Goal: Task Accomplishment & Management: Use online tool/utility

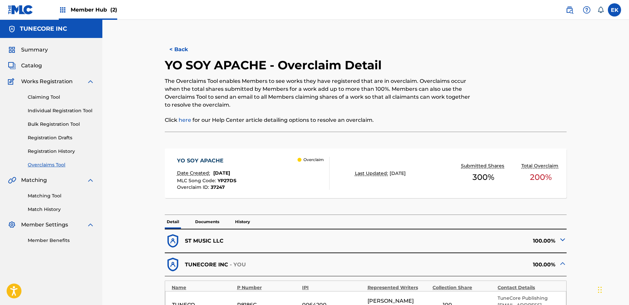
scroll to position [187, 0]
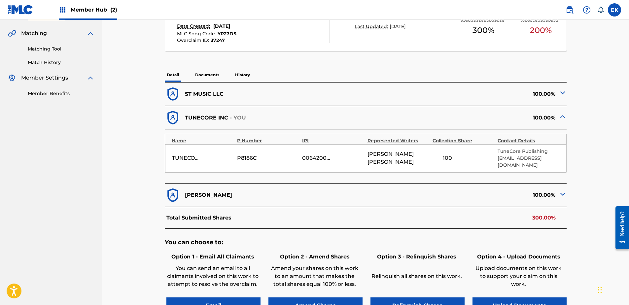
click at [87, 12] on span "Member Hub (2)" at bounding box center [94, 10] width 47 height 8
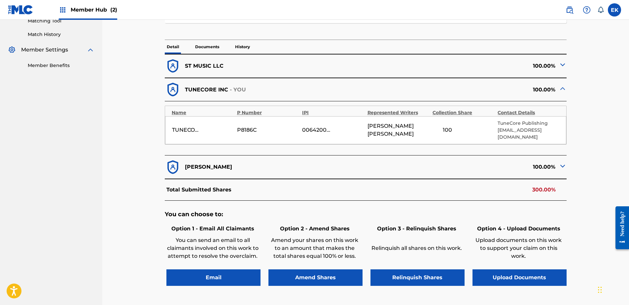
scroll to position [0, 0]
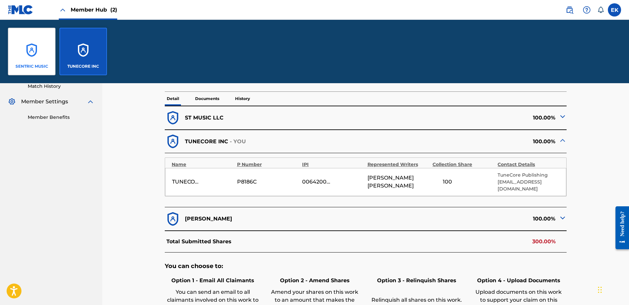
click at [43, 45] on div "SENTRIC MUSIC" at bounding box center [32, 52] width 48 height 48
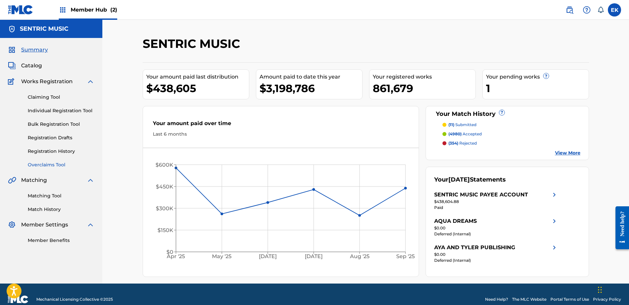
click at [44, 164] on link "Overclaims Tool" at bounding box center [61, 164] width 67 height 7
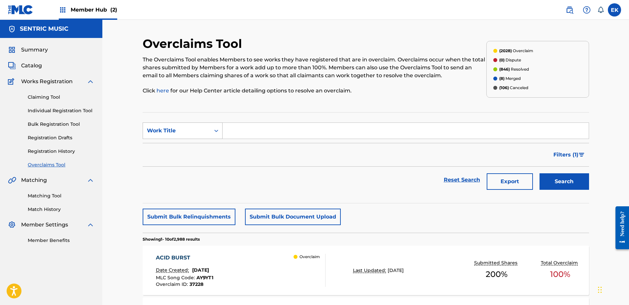
drag, startPoint x: 202, startPoint y: 121, endPoint x: 198, endPoint y: 129, distance: 8.3
click at [201, 124] on section "SearchWithCriteria86d0791c-347c-42cf-ba62-e7771b22bab2 Work Title Filter Status…" at bounding box center [366, 157] width 446 height 91
drag, startPoint x: 198, startPoint y: 131, endPoint x: 198, endPoint y: 135, distance: 4.0
click at [199, 132] on div "Work Title" at bounding box center [176, 131] width 59 height 8
click at [195, 144] on div "MLC Song Code" at bounding box center [182, 147] width 79 height 17
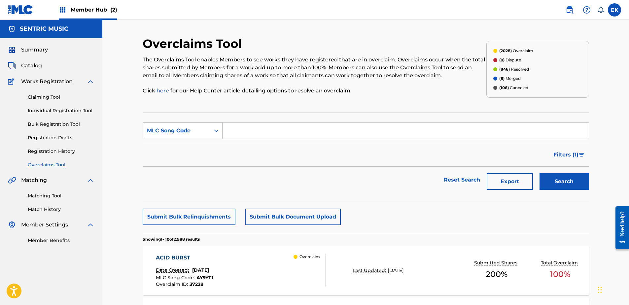
click at [198, 130] on div "MLC Song Code" at bounding box center [176, 131] width 59 height 8
click at [198, 147] on div "Work Title" at bounding box center [182, 147] width 79 height 17
click at [100, 15] on div "Member Hub (2)" at bounding box center [88, 9] width 58 height 19
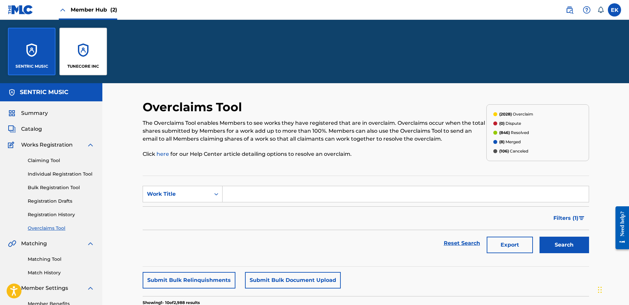
click at [35, 45] on div "SENTRIC MUSIC" at bounding box center [32, 52] width 48 height 48
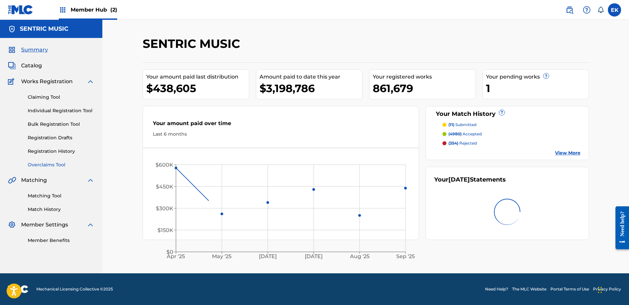
click at [57, 162] on link "Overclaims Tool" at bounding box center [61, 164] width 67 height 7
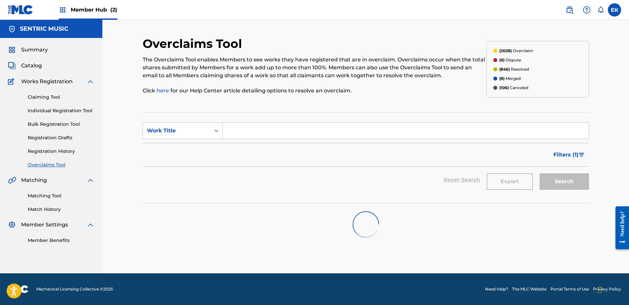
click at [193, 139] on form "SearchWithCriteria86d0791c-347c-42cf-ba62-e7771b22bab2 Work Title Filter Status…" at bounding box center [366, 158] width 446 height 71
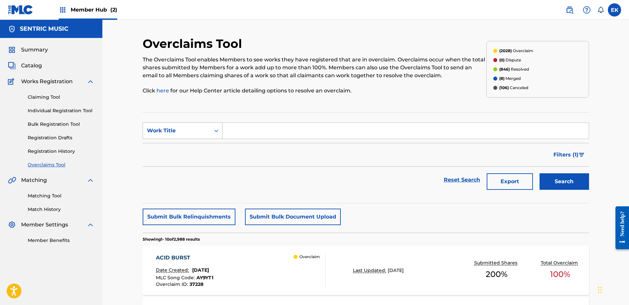
click at [198, 131] on div "Work Title" at bounding box center [176, 131] width 59 height 8
click at [188, 147] on div "MLC Song Code" at bounding box center [182, 147] width 79 height 17
click at [242, 131] on input "Search Form" at bounding box center [406, 131] width 366 height 16
paste input "S80L6G"
type input "S80L6G"
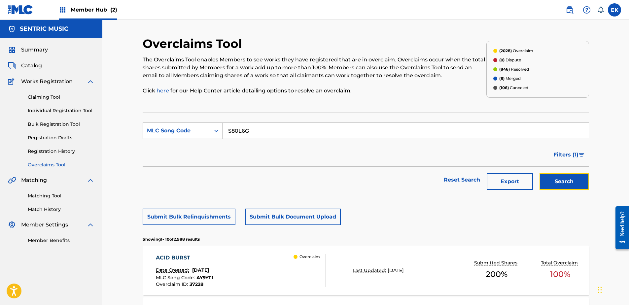
click at [559, 184] on button "Search" at bounding box center [565, 181] width 50 height 17
click at [215, 260] on div "SOLITUDE" at bounding box center [185, 258] width 59 height 8
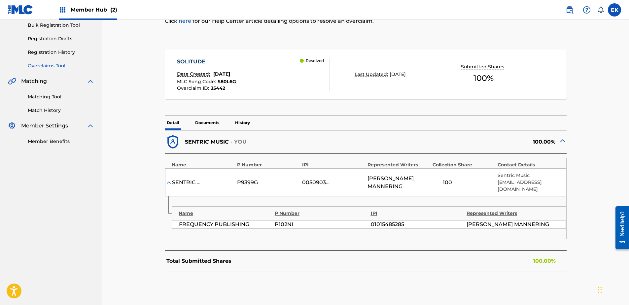
click at [238, 124] on p "History" at bounding box center [242, 123] width 19 height 14
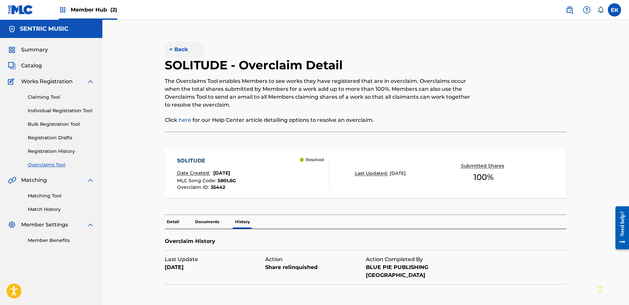
click at [183, 47] on button "< Back" at bounding box center [185, 49] width 40 height 17
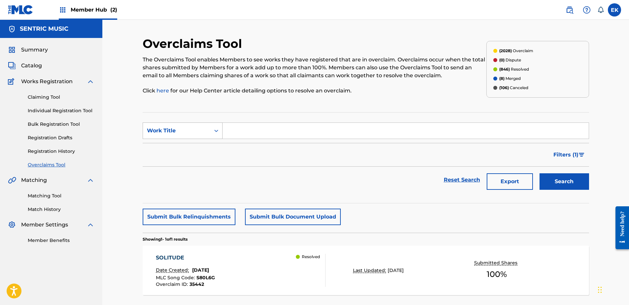
drag, startPoint x: 200, startPoint y: 133, endPoint x: 199, endPoint y: 139, distance: 6.1
click at [201, 133] on div "Work Title" at bounding box center [176, 131] width 59 height 8
click at [196, 148] on div "MLC Song Code" at bounding box center [182, 147] width 79 height 17
click at [244, 134] on input "Search Form" at bounding box center [406, 131] width 366 height 16
paste input "OL5OC6"
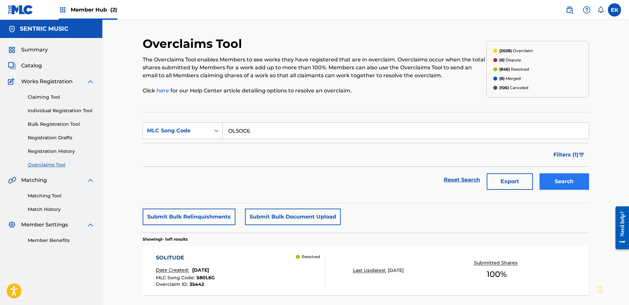
type input "OL5OC6"
drag, startPoint x: 557, startPoint y: 178, endPoint x: 552, endPoint y: 179, distance: 4.7
click at [557, 178] on button "Search" at bounding box center [565, 181] width 50 height 17
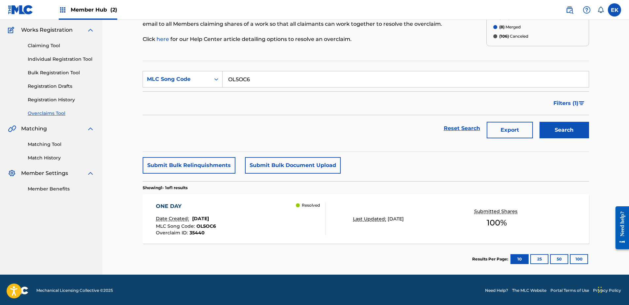
scroll to position [53, 0]
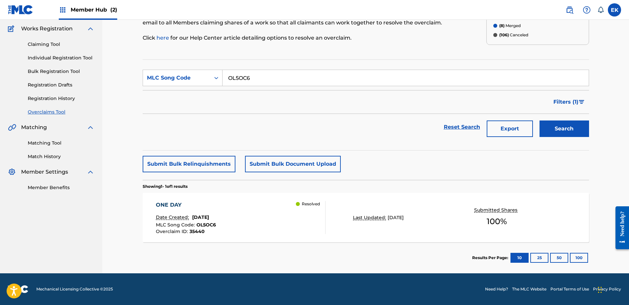
click at [216, 202] on div "ONE DAY" at bounding box center [186, 205] width 60 height 8
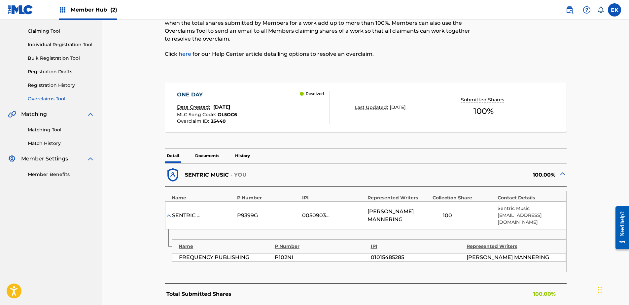
click at [242, 154] on p "History" at bounding box center [242, 156] width 19 height 14
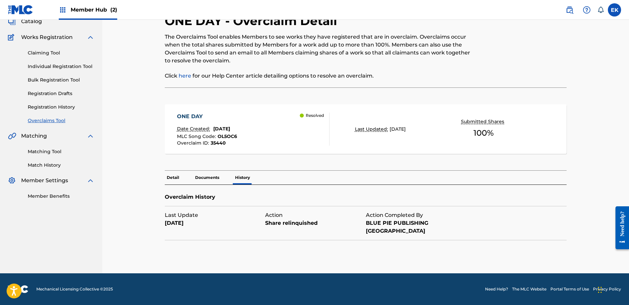
scroll to position [36, 0]
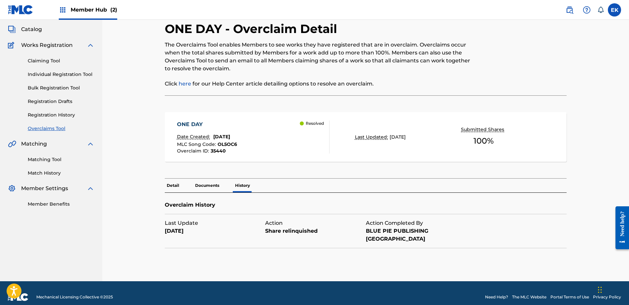
click at [169, 187] on p "Detail" at bounding box center [173, 186] width 17 height 14
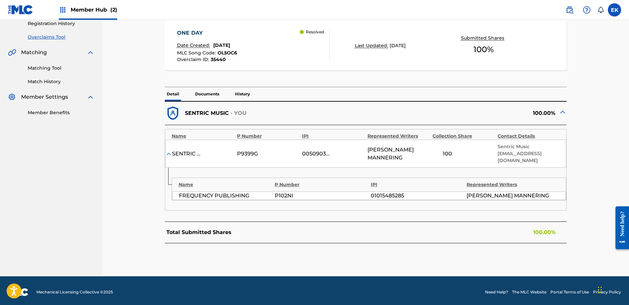
scroll to position [131, 0]
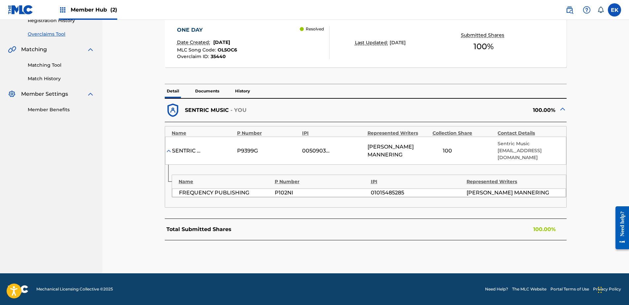
click at [242, 89] on p "History" at bounding box center [242, 91] width 19 height 14
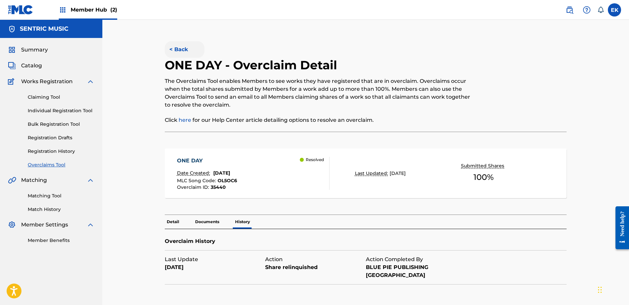
click at [186, 52] on button "< Back" at bounding box center [185, 49] width 40 height 17
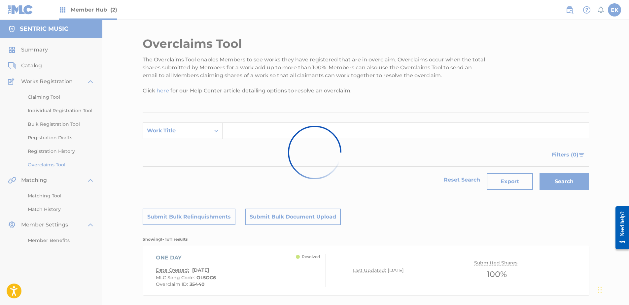
scroll to position [36, 0]
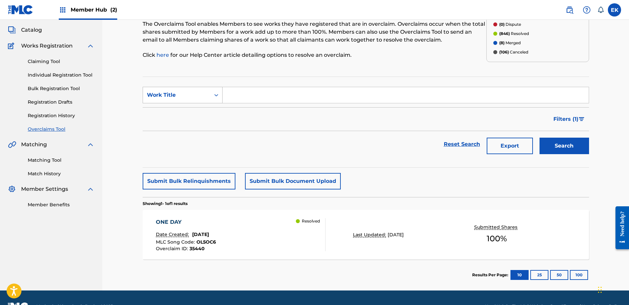
click at [183, 91] on div "Work Title" at bounding box center [176, 95] width 59 height 8
click at [194, 120] on div "Overclaim ID" at bounding box center [182, 128] width 79 height 17
drag, startPoint x: 200, startPoint y: 94, endPoint x: 195, endPoint y: 100, distance: 8.2
click at [201, 94] on div "Overclaim ID" at bounding box center [176, 95] width 59 height 8
click at [192, 109] on div "Work Title" at bounding box center [182, 111] width 79 height 17
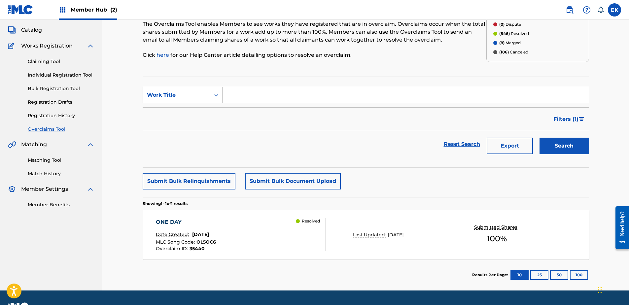
click at [235, 94] on input "Search Form" at bounding box center [406, 95] width 366 height 16
click at [193, 94] on div "Work Title" at bounding box center [176, 95] width 59 height 8
click at [180, 119] on div "MLC Song Code" at bounding box center [182, 111] width 79 height 17
click at [228, 101] on input "Search Form" at bounding box center [406, 95] width 366 height 16
paste input "W60QNP"
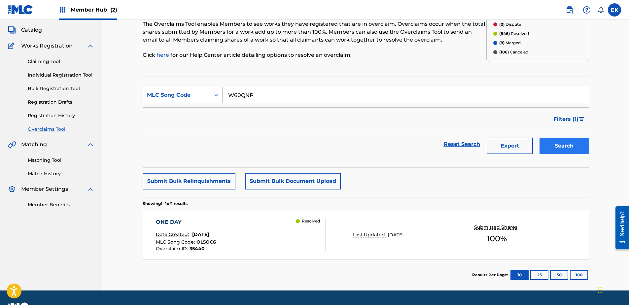
type input "W60QNP"
drag, startPoint x: 561, startPoint y: 141, endPoint x: 431, endPoint y: 127, distance: 130.6
click at [560, 141] on button "Search" at bounding box center [565, 146] width 50 height 17
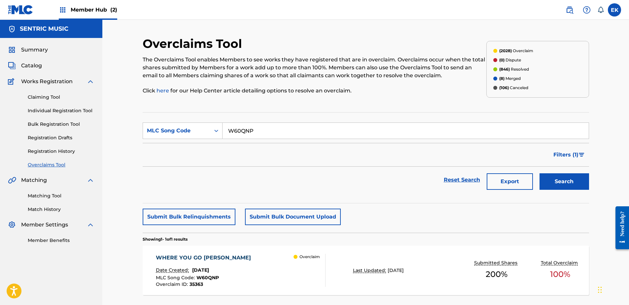
click at [252, 263] on div "WHERE YOU GO [PERSON_NAME] Date Created: [DATE] MLC Song Code : W60QNP Overclai…" at bounding box center [241, 270] width 170 height 33
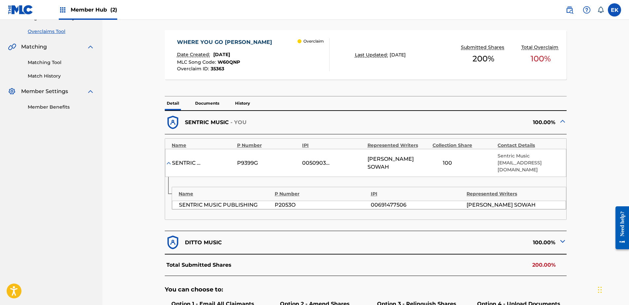
scroll to position [198, 0]
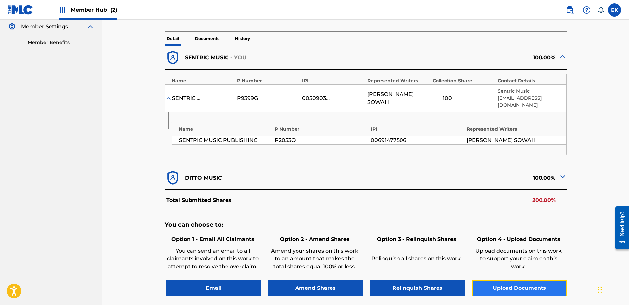
click at [529, 280] on button "Upload Documents" at bounding box center [520, 288] width 94 height 17
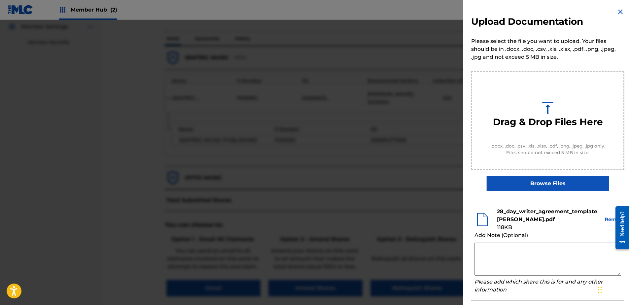
click at [501, 250] on textarea at bounding box center [548, 259] width 147 height 33
paste textarea "Our self service agreement is signed via digital signature and is active until …"
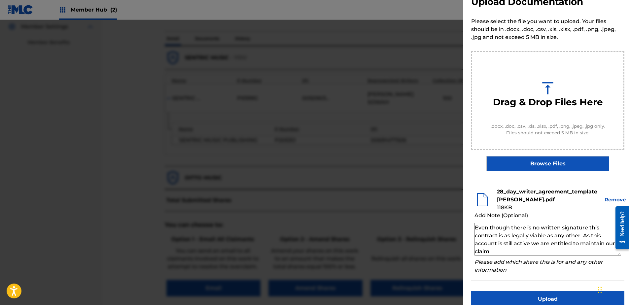
scroll to position [30, 0]
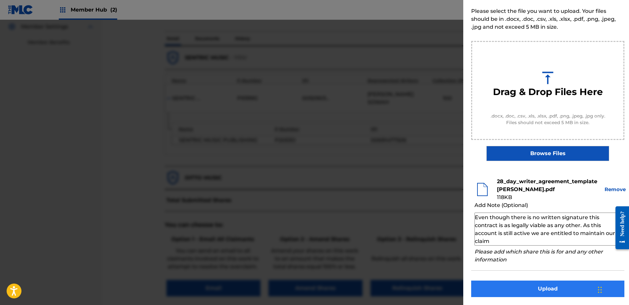
type textarea "Our self service agreement is signed via digital signature and is active until …"
click at [520, 288] on button "Upload" at bounding box center [547, 289] width 153 height 17
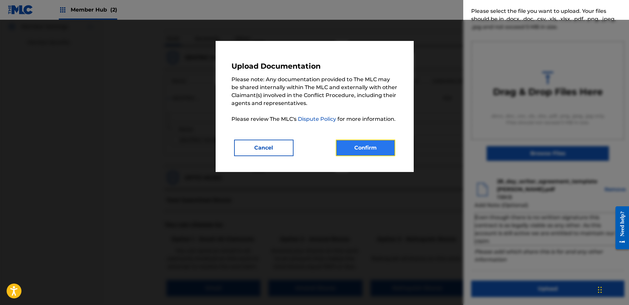
click at [365, 147] on button "Confirm" at bounding box center [365, 148] width 59 height 17
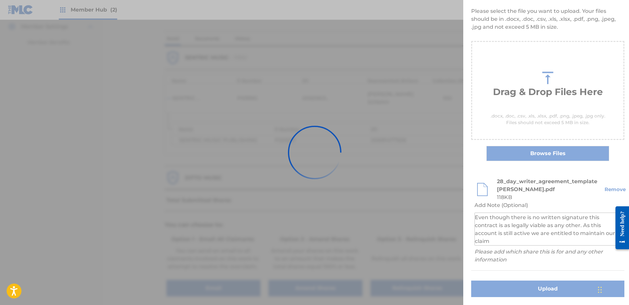
scroll to position [0, 0]
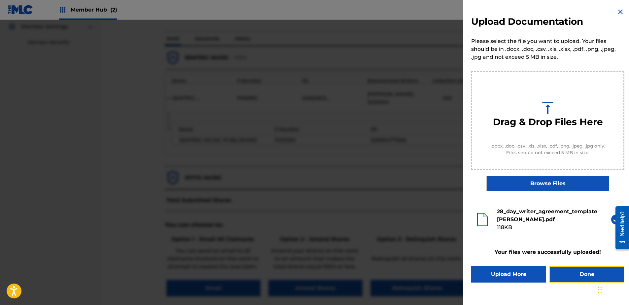
click at [571, 277] on button "Done" at bounding box center [587, 274] width 75 height 17
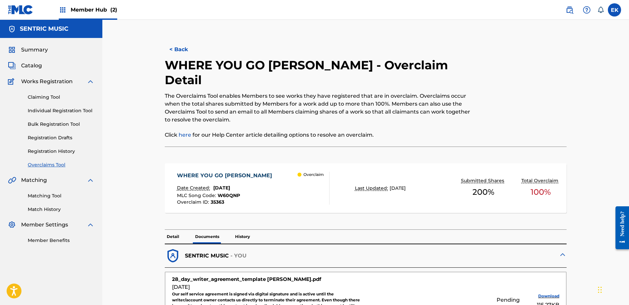
drag, startPoint x: 180, startPoint y: 45, endPoint x: 170, endPoint y: 44, distance: 9.7
click at [180, 47] on button "< Back" at bounding box center [185, 49] width 40 height 17
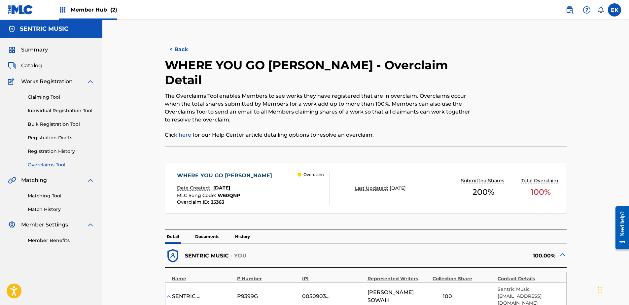
click at [209, 230] on p "Documents" at bounding box center [207, 237] width 28 height 14
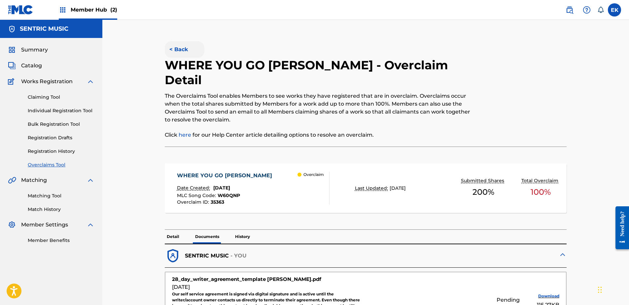
click at [186, 44] on button "< Back" at bounding box center [185, 49] width 40 height 17
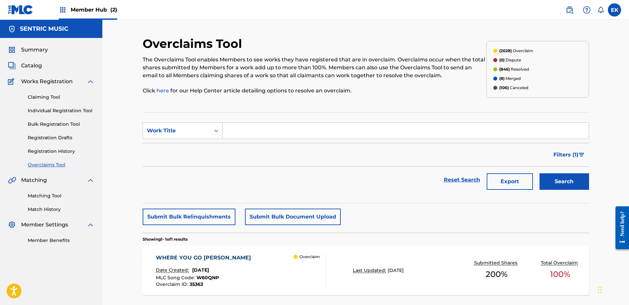
click at [246, 267] on div "WHERE YOU GO [PERSON_NAME] Date Created: [DATE] MLC Song Code : W60QNP Overclai…" at bounding box center [241, 270] width 170 height 33
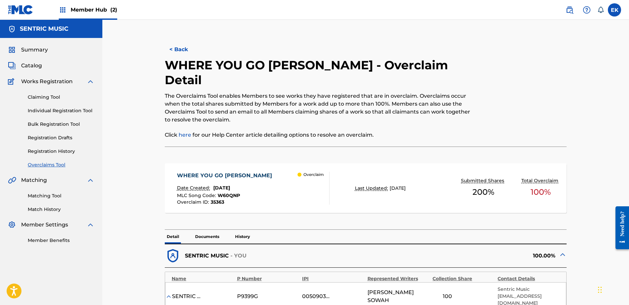
click at [209, 230] on p "Documents" at bounding box center [207, 237] width 28 height 14
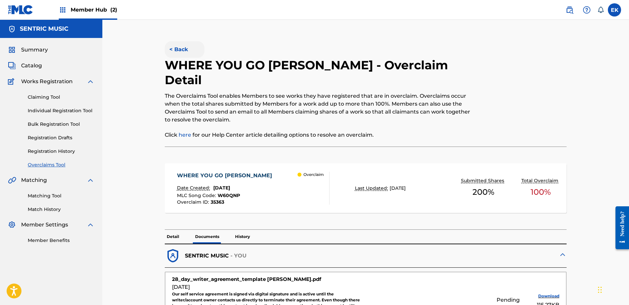
click at [183, 44] on button "< Back" at bounding box center [185, 49] width 40 height 17
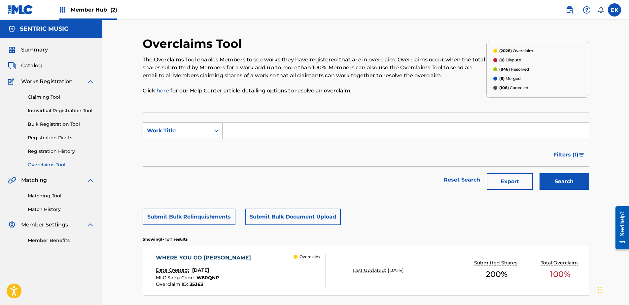
click at [206, 134] on div "Work Title" at bounding box center [176, 131] width 59 height 8
click at [196, 146] on div "MLC Song Code" at bounding box center [182, 147] width 79 height 17
click at [233, 127] on input "Search Form" at bounding box center [406, 131] width 366 height 16
paste input "W53P8G"
type input "W53P8G"
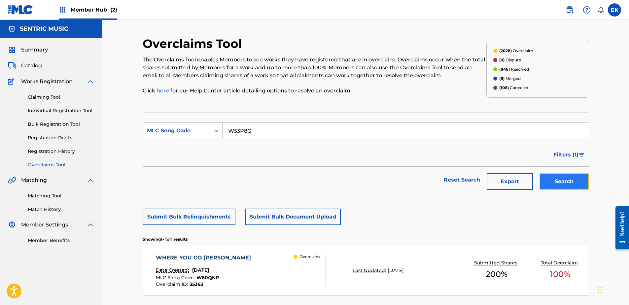
click at [564, 184] on button "Search" at bounding box center [565, 181] width 50 height 17
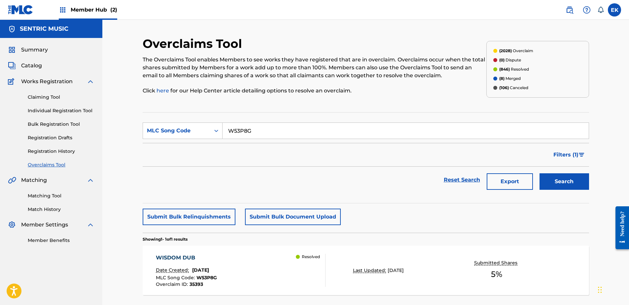
click at [242, 267] on div "WISDOM DUB Date Created: [DATE] MLC Song Code : W53P8G Overclaim ID : 35393 Res…" at bounding box center [241, 270] width 170 height 33
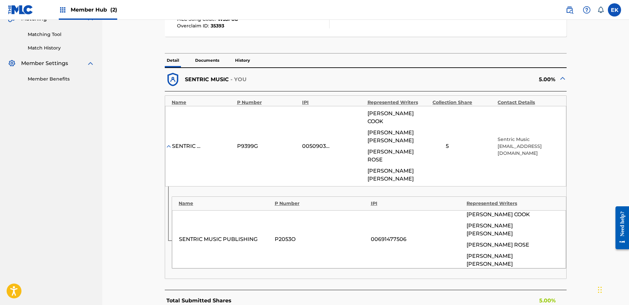
scroll to position [165, 0]
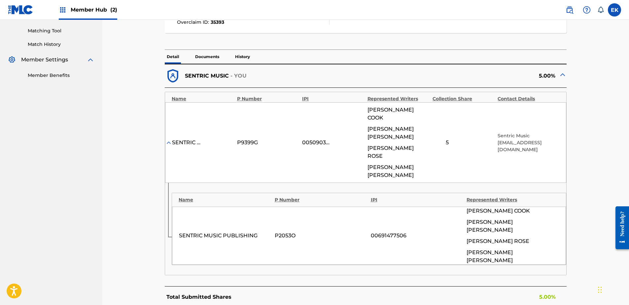
click at [237, 53] on p "History" at bounding box center [242, 57] width 19 height 14
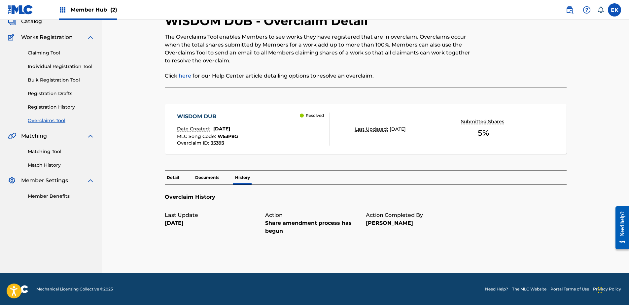
click at [210, 178] on p "Documents" at bounding box center [207, 178] width 28 height 14
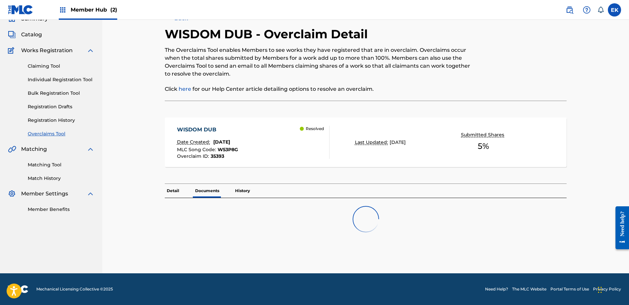
scroll to position [52, 0]
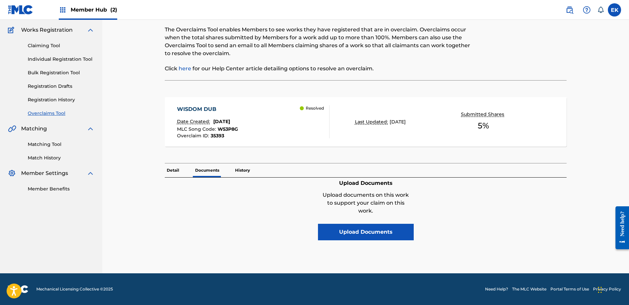
click at [243, 167] on p "History" at bounding box center [242, 170] width 19 height 14
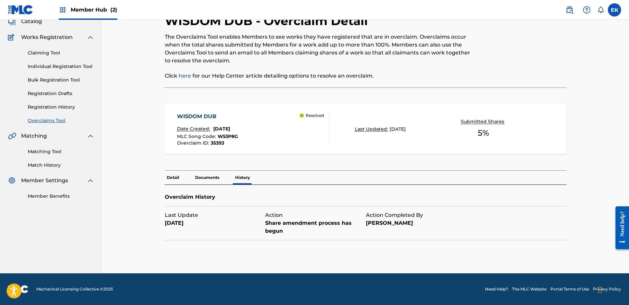
click at [175, 174] on p "Detail" at bounding box center [173, 178] width 17 height 14
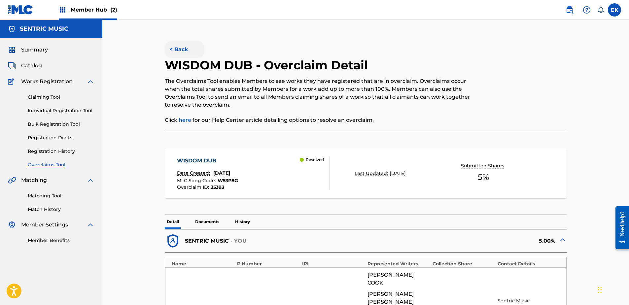
click at [183, 51] on button "< Back" at bounding box center [185, 49] width 40 height 17
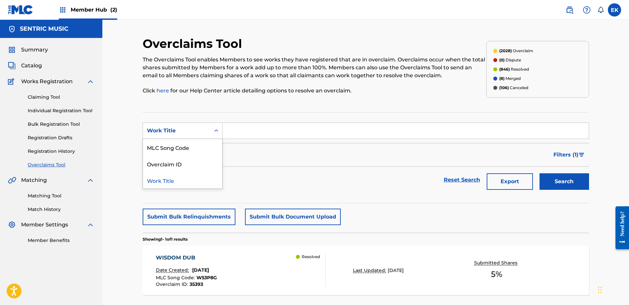
click at [195, 130] on div "Work Title" at bounding box center [176, 131] width 59 height 8
click at [194, 150] on div "MLC Song Code" at bounding box center [182, 147] width 79 height 17
click at [254, 132] on input "Search Form" at bounding box center [406, 131] width 366 height 16
paste input "RO2YTJ"
type input "RO2YTJ"
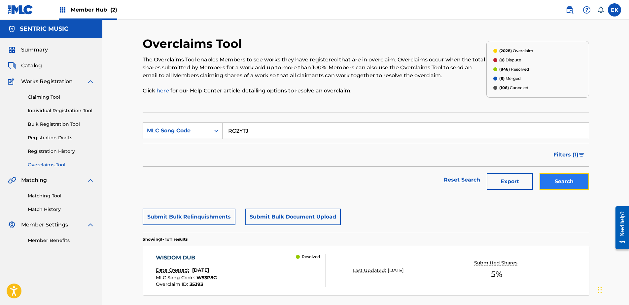
click at [575, 179] on button "Search" at bounding box center [565, 181] width 50 height 17
click at [235, 262] on div "ROCKIN' LIKE A CHAMPION Date Created: [DATE] MLC Song Code : RO2YTJ Overclaim I…" at bounding box center [196, 270] width 80 height 33
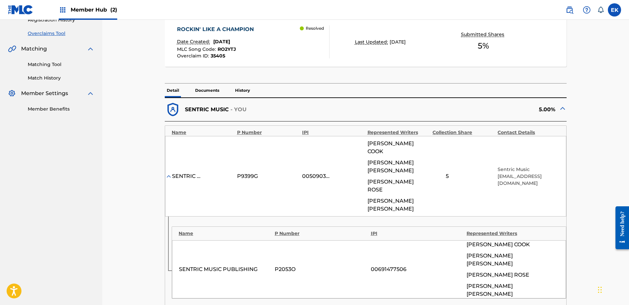
scroll to position [143, 0]
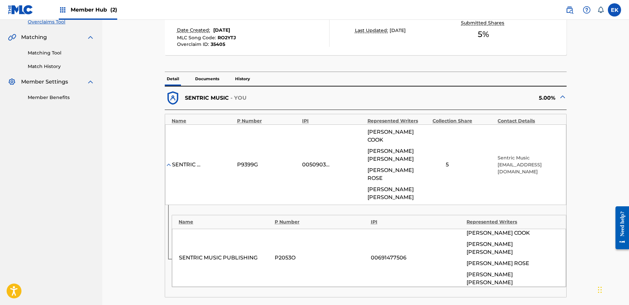
click at [244, 77] on p "History" at bounding box center [242, 79] width 19 height 14
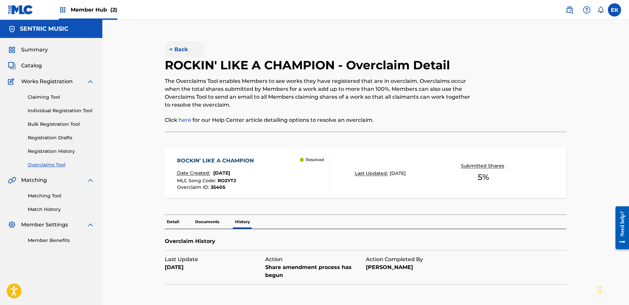
click at [177, 52] on button "< Back" at bounding box center [185, 49] width 40 height 17
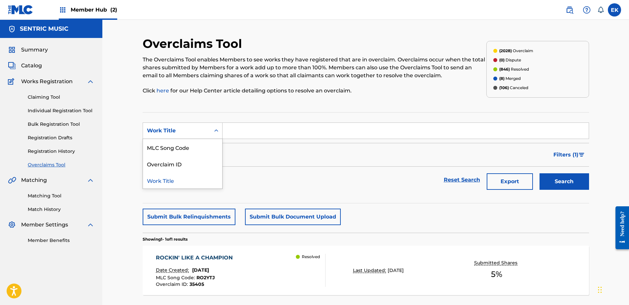
drag, startPoint x: 213, startPoint y: 126, endPoint x: 204, endPoint y: 137, distance: 13.9
click at [213, 126] on div "Search Form" at bounding box center [216, 131] width 12 height 12
click at [194, 149] on div "MLC Song Code" at bounding box center [182, 147] width 79 height 17
drag, startPoint x: 252, startPoint y: 125, endPoint x: 248, endPoint y: 129, distance: 4.9
click at [252, 125] on input "Search Form" at bounding box center [406, 131] width 366 height 16
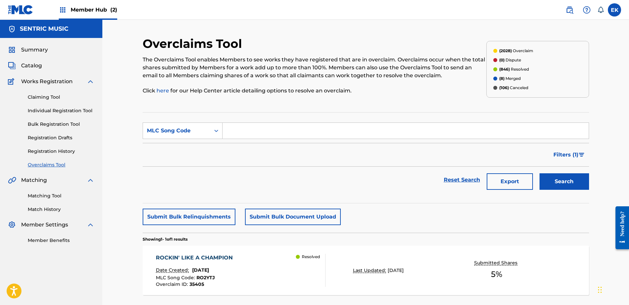
paste input "FB225A"
type input "FB225A"
click at [571, 182] on button "Search" at bounding box center [565, 181] width 50 height 17
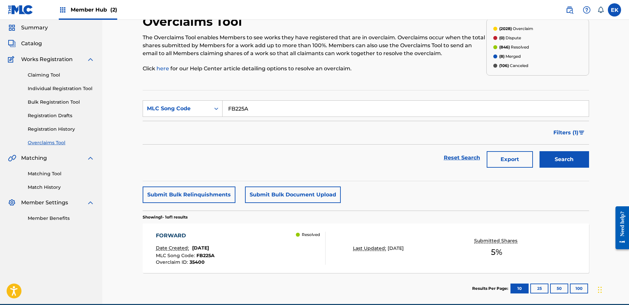
scroll to position [33, 0]
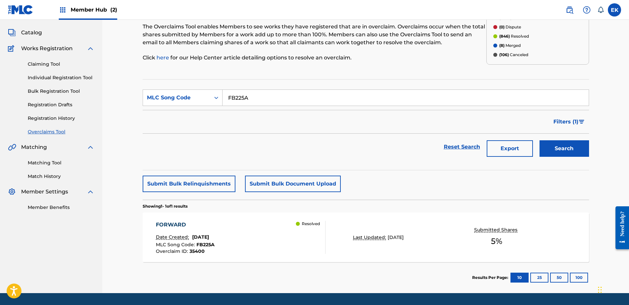
click at [241, 247] on div "FORWARD Date Created: [DATE] MLC Song Code : FB225A Overclaim ID : 35400 Resolv…" at bounding box center [241, 237] width 170 height 33
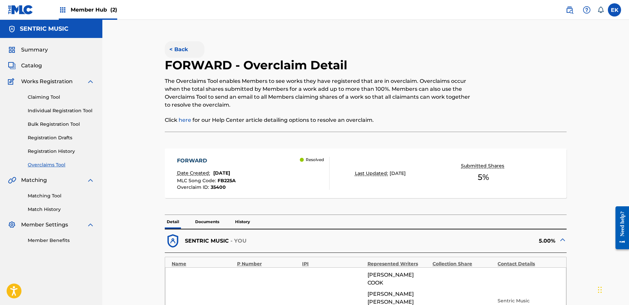
click at [181, 51] on button "< Back" at bounding box center [185, 49] width 40 height 17
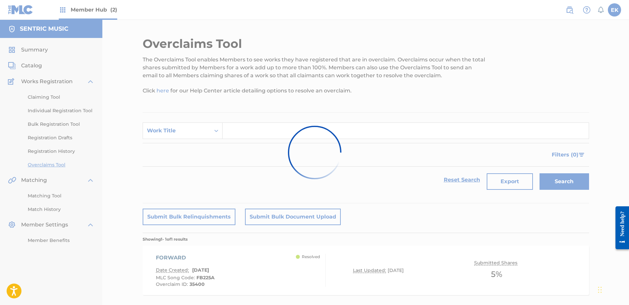
scroll to position [33, 0]
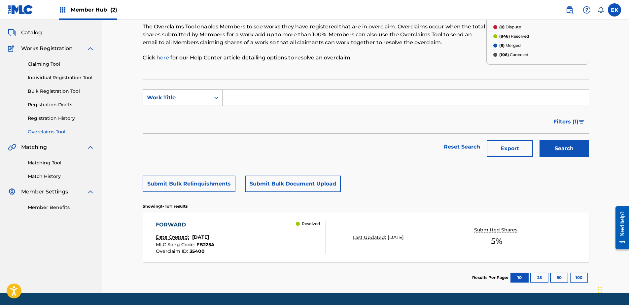
drag, startPoint x: 191, startPoint y: 92, endPoint x: 195, endPoint y: 103, distance: 11.9
click at [191, 92] on div "Work Title" at bounding box center [176, 97] width 67 height 13
drag, startPoint x: 195, startPoint y: 114, endPoint x: 203, endPoint y: 108, distance: 9.5
click at [195, 114] on div "MLC Song Code" at bounding box center [182, 114] width 79 height 17
click at [237, 94] on input "Search Form" at bounding box center [406, 98] width 366 height 16
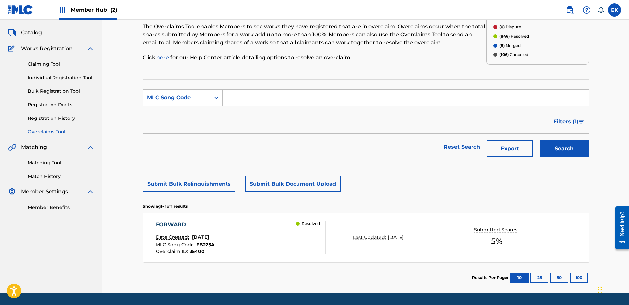
paste input "S68RCJ"
type input "S68RCJ"
click at [553, 153] on button "Search" at bounding box center [565, 148] width 50 height 17
click at [266, 251] on div "SOLO WHINE Date Created: [DATE] MLC Song Code : S68RCJ Overclaim ID : 35376 Ove…" at bounding box center [241, 237] width 170 height 33
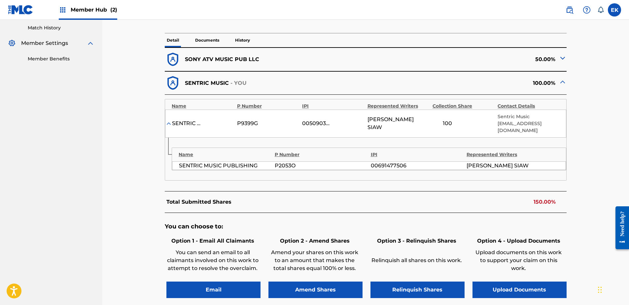
scroll to position [198, 0]
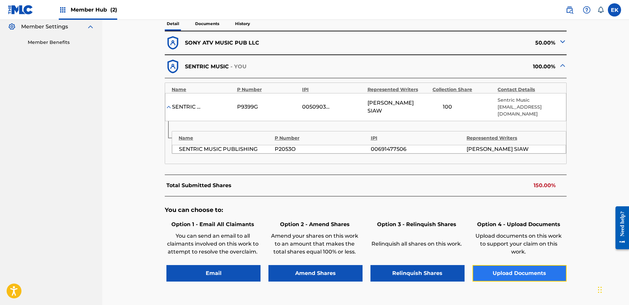
click at [518, 273] on button "Upload Documents" at bounding box center [520, 273] width 94 height 17
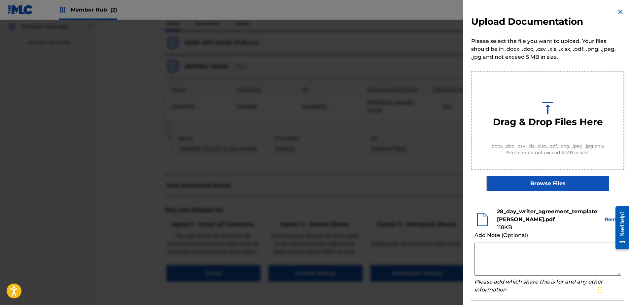
click at [507, 264] on textarea at bounding box center [548, 259] width 147 height 33
paste textarea "Our self service agreement is signed via digital signature and is active until …"
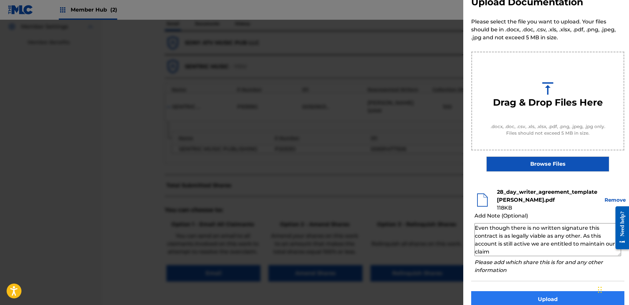
scroll to position [30, 0]
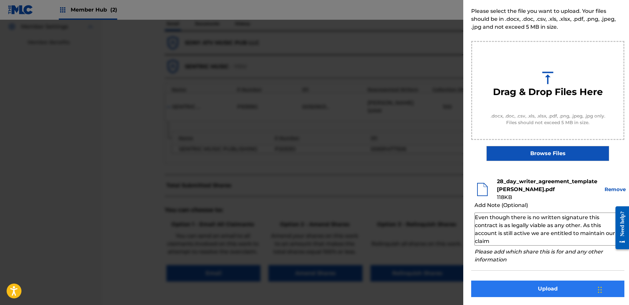
type textarea "Our self service agreement is signed via digital signature and is active until …"
click at [547, 286] on button "Upload" at bounding box center [547, 289] width 153 height 17
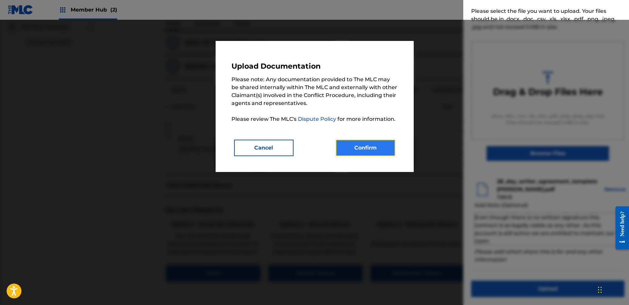
click at [361, 146] on button "Confirm" at bounding box center [365, 148] width 59 height 17
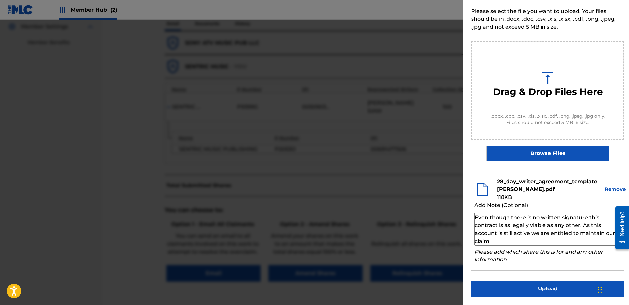
scroll to position [0, 0]
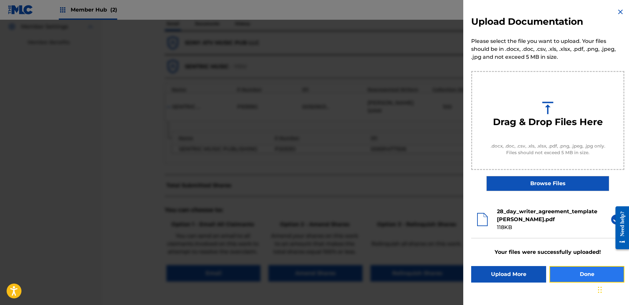
click at [575, 275] on button "Done" at bounding box center [587, 274] width 75 height 17
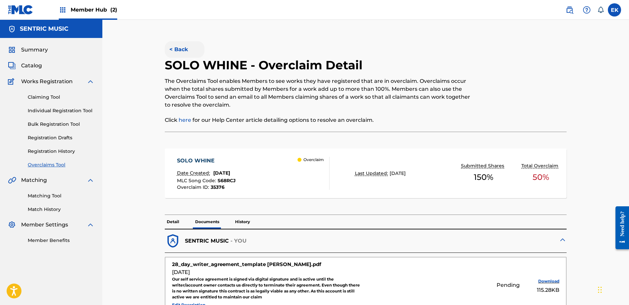
drag, startPoint x: 167, startPoint y: 36, endPoint x: 186, endPoint y: 53, distance: 25.0
click at [184, 52] on div "< Back SOLO WHINE - Overclaim Detail The Overclaims Tool enables Members to see…" at bounding box center [365, 220] width 527 height 401
click at [186, 53] on button "< Back" at bounding box center [185, 49] width 40 height 17
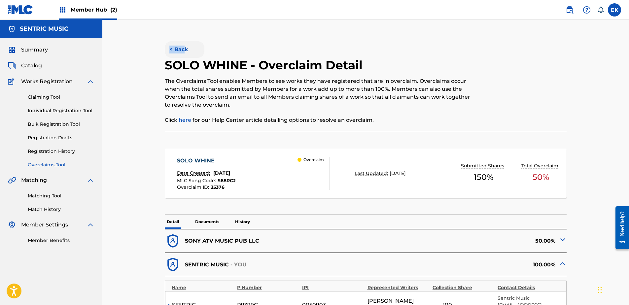
click at [183, 45] on button "< Back" at bounding box center [185, 49] width 40 height 17
